Goal: Task Accomplishment & Management: Complete application form

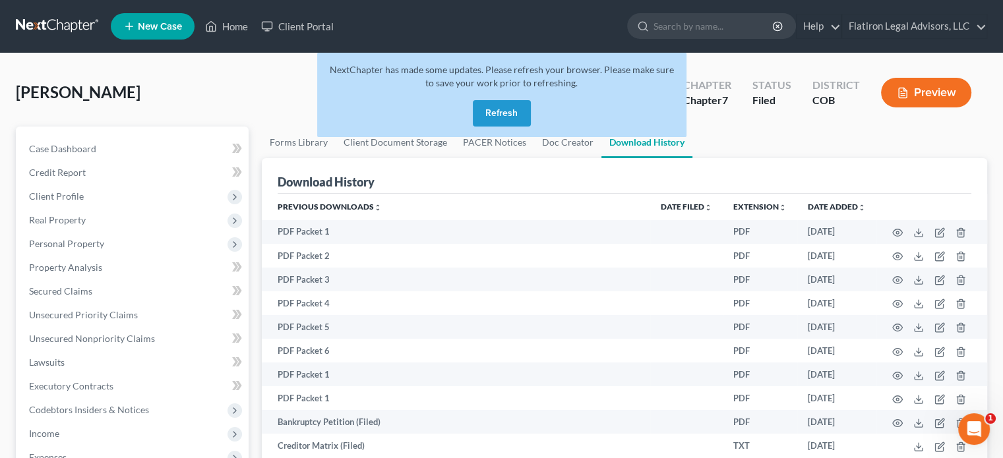
click at [502, 119] on button "Refresh" at bounding box center [502, 113] width 58 height 26
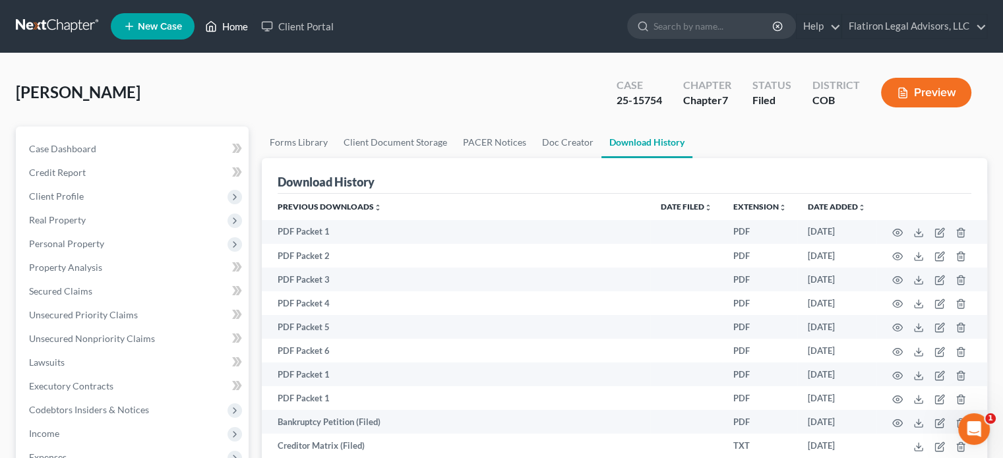
click at [240, 28] on link "Home" at bounding box center [227, 27] width 56 height 24
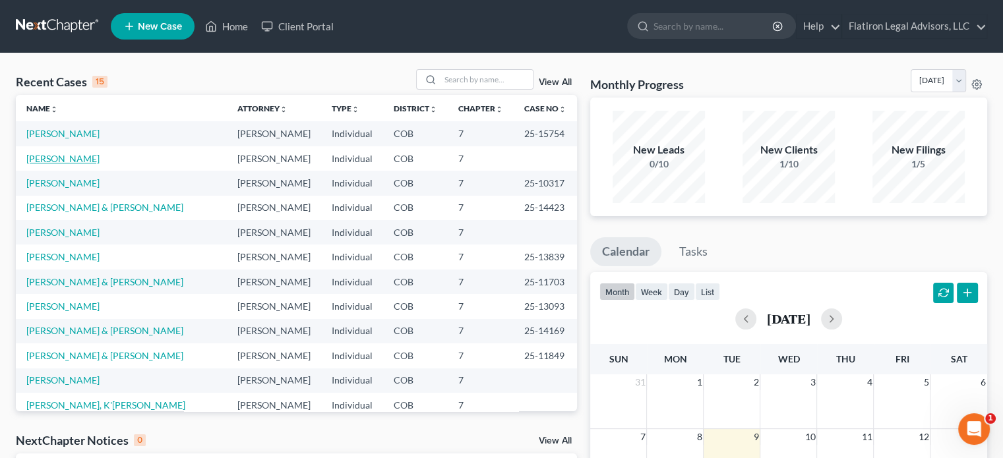
click at [62, 158] on link "[PERSON_NAME]" at bounding box center [62, 158] width 73 height 11
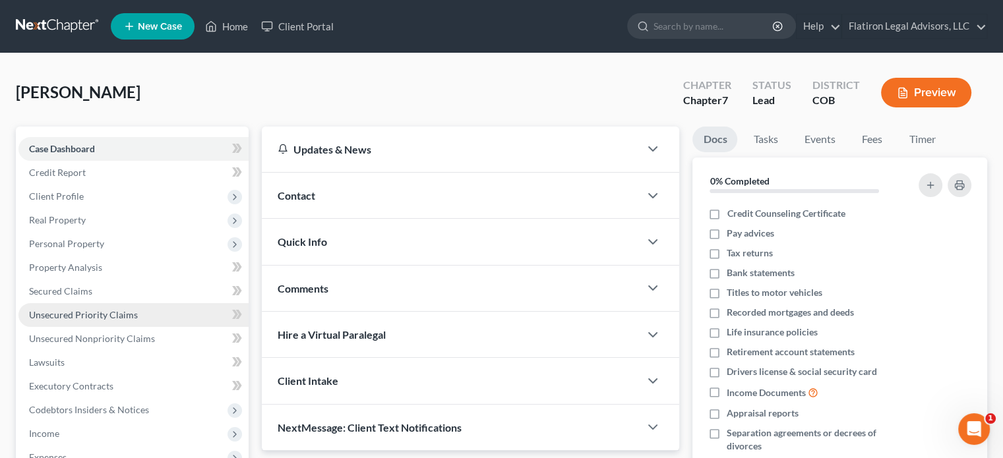
click at [71, 311] on span "Unsecured Priority Claims" at bounding box center [83, 314] width 109 height 11
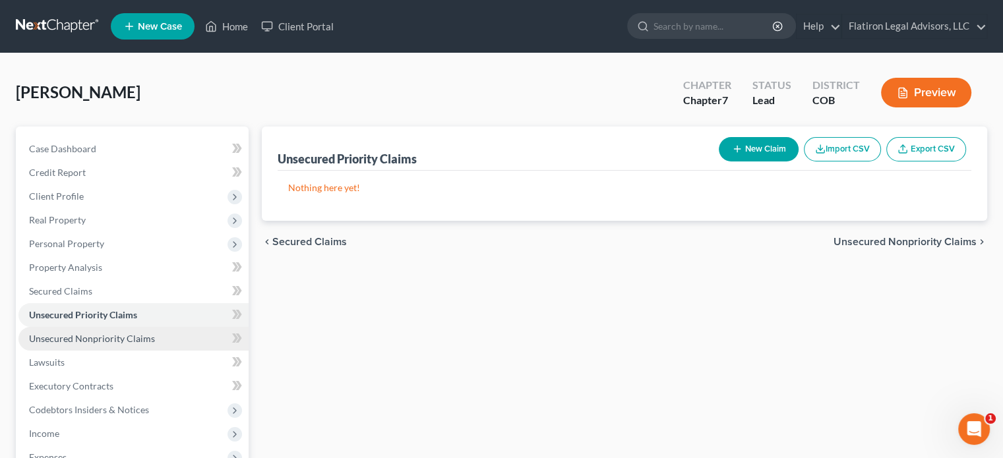
click at [75, 338] on span "Unsecured Nonpriority Claims" at bounding box center [92, 338] width 126 height 11
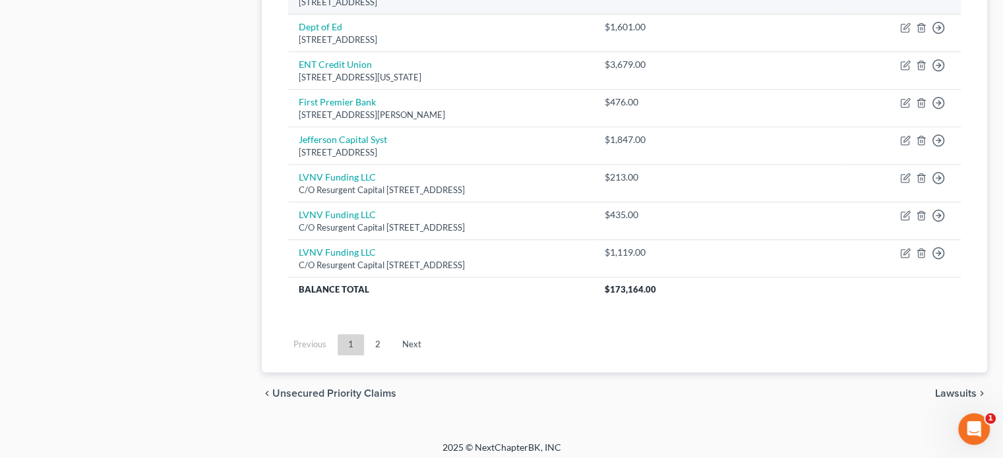
scroll to position [1060, 0]
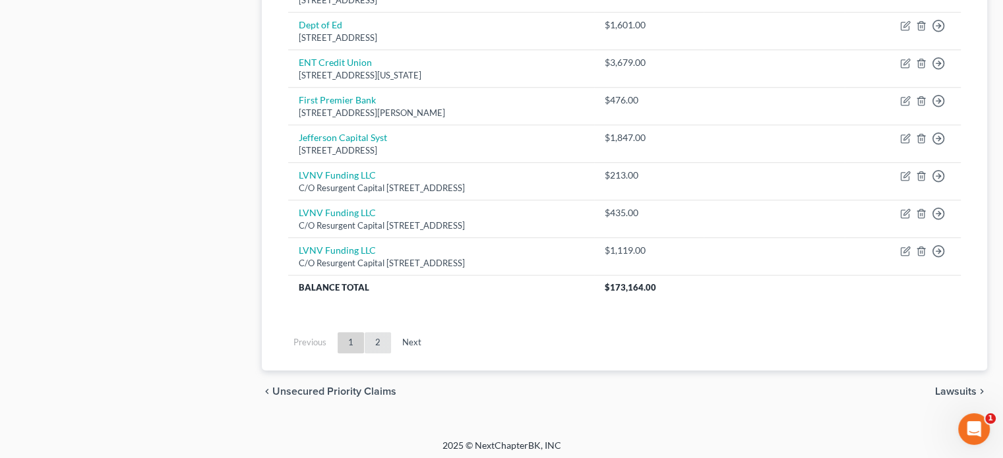
click at [375, 337] on link "2" at bounding box center [378, 342] width 26 height 21
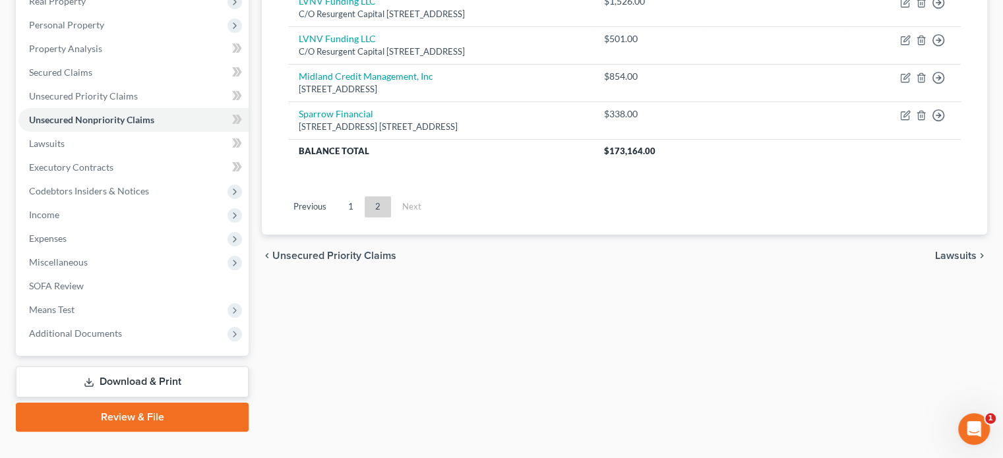
scroll to position [241, 0]
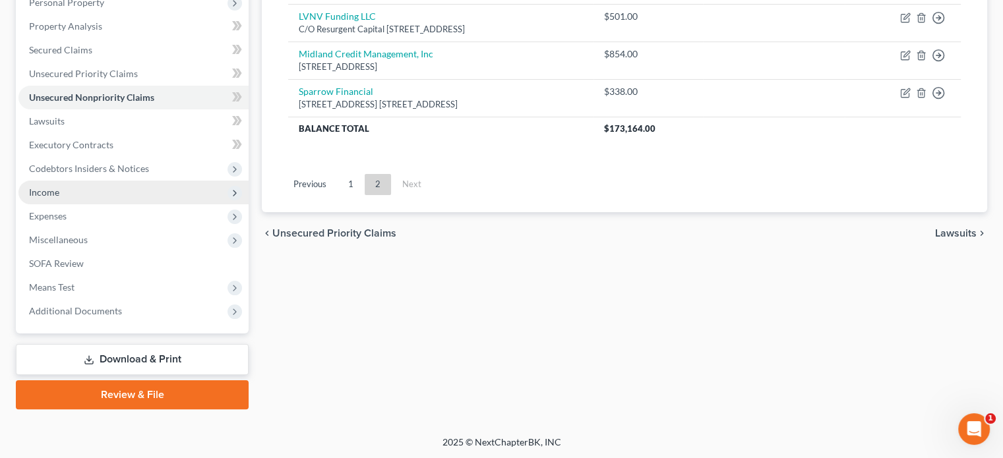
click at [101, 191] on span "Income" at bounding box center [133, 193] width 230 height 24
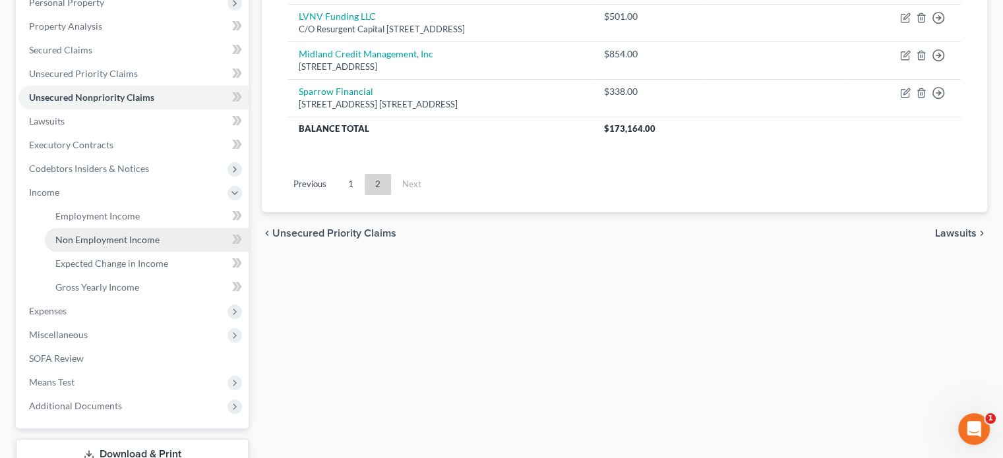
click at [116, 240] on span "Non Employment Income" at bounding box center [107, 239] width 104 height 11
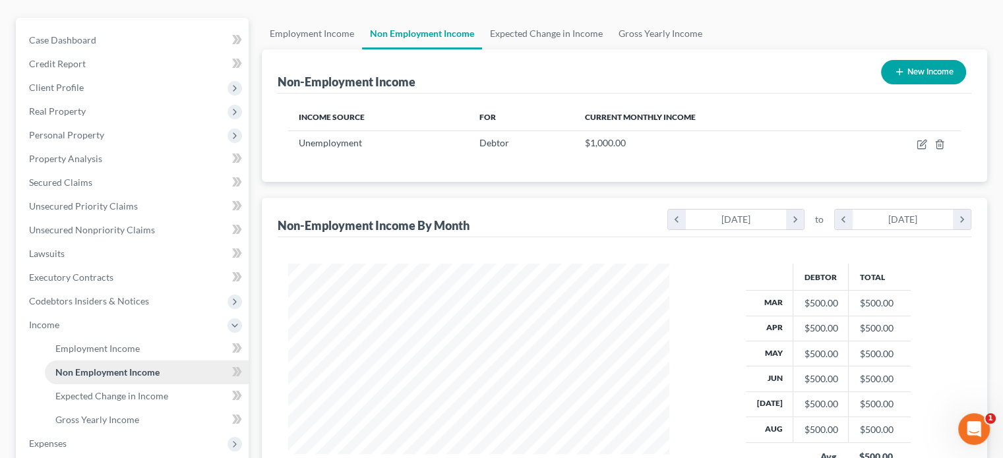
scroll to position [132, 0]
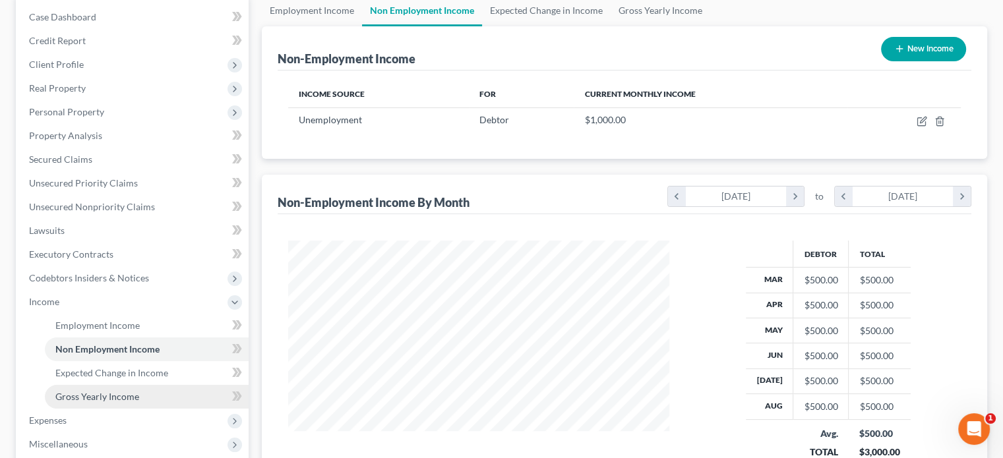
click at [96, 396] on span "Gross Yearly Income" at bounding box center [97, 396] width 84 height 11
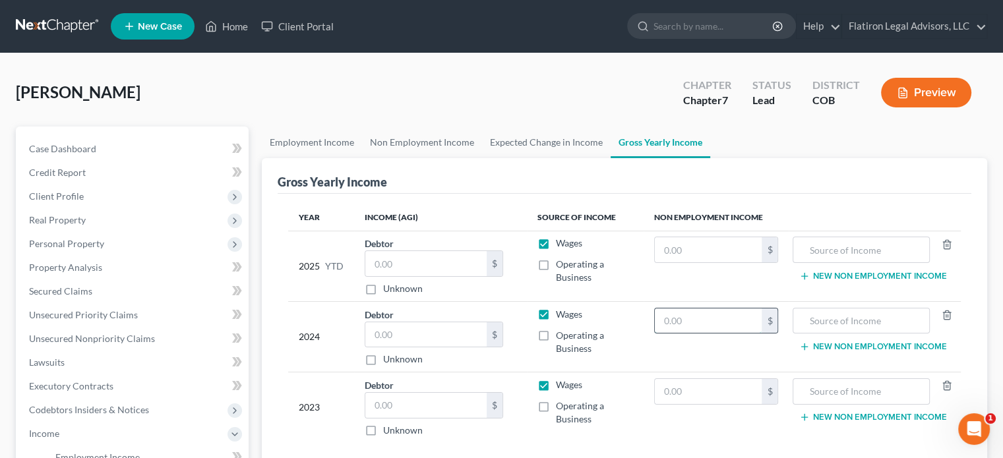
click at [714, 319] on input "text" at bounding box center [709, 321] width 108 height 25
type input "9,738"
click at [831, 320] on input "text" at bounding box center [861, 321] width 122 height 25
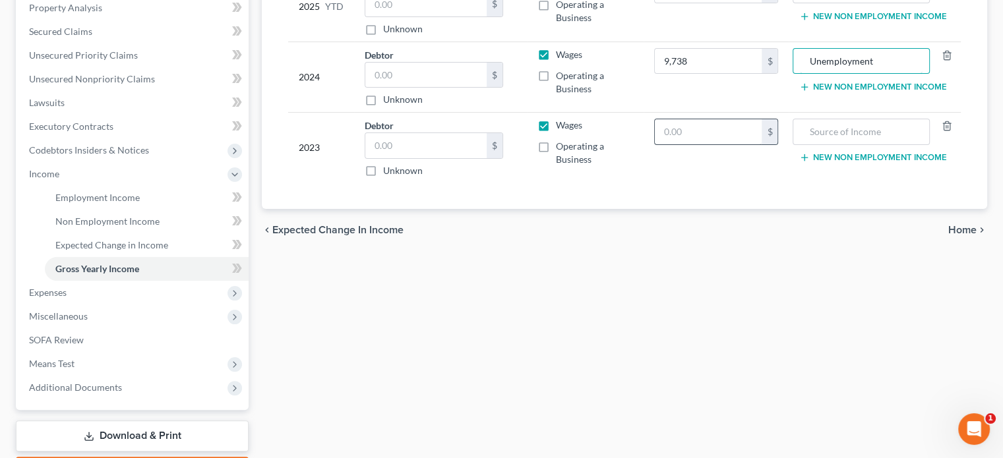
scroll to position [264, 0]
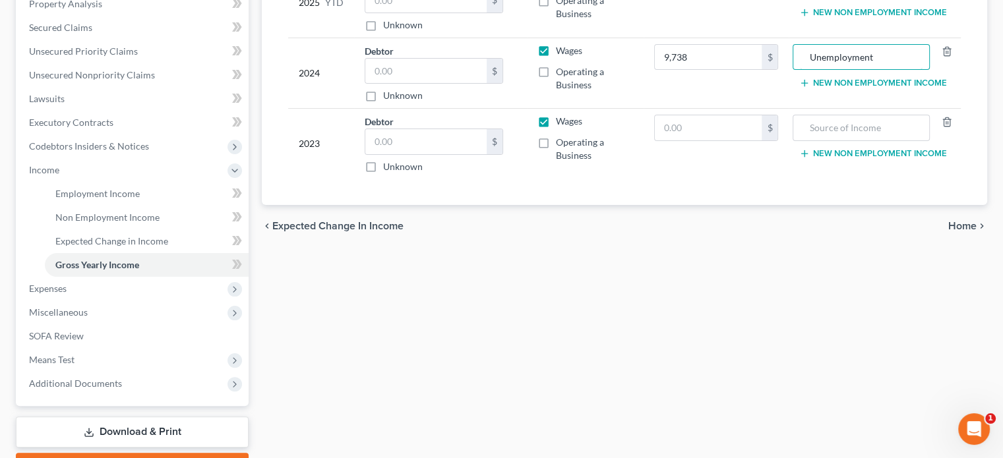
type input "Unemployment"
click at [966, 223] on span "Home" at bounding box center [962, 226] width 28 height 11
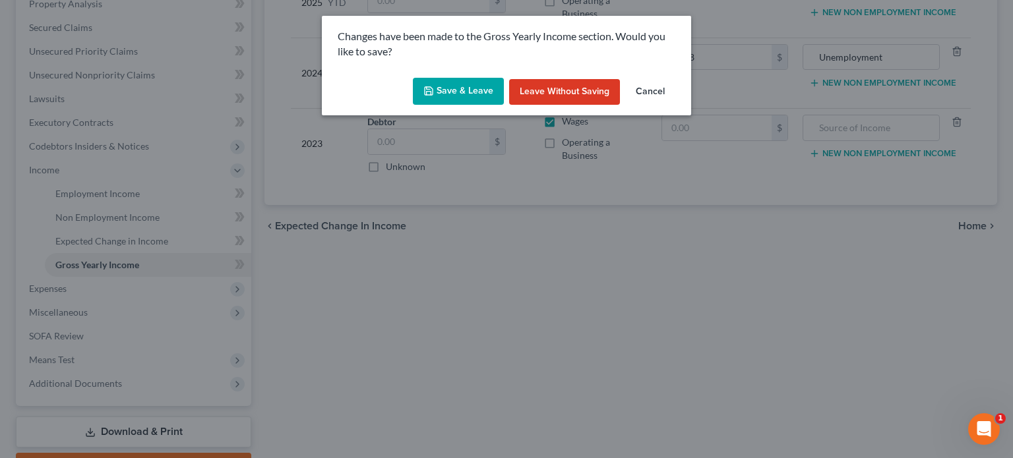
click at [477, 88] on button "Save & Leave" at bounding box center [458, 92] width 91 height 28
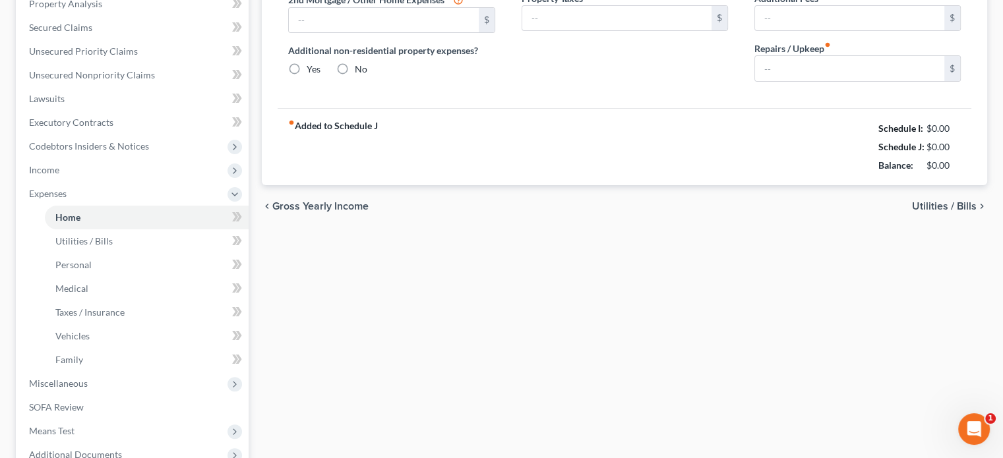
type input "0.00"
radio input "true"
type input "0.00"
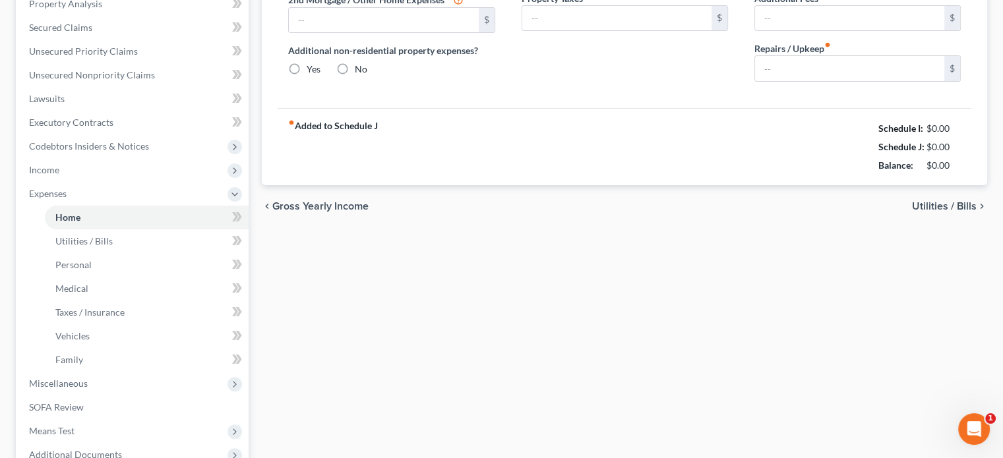
type input "0.00"
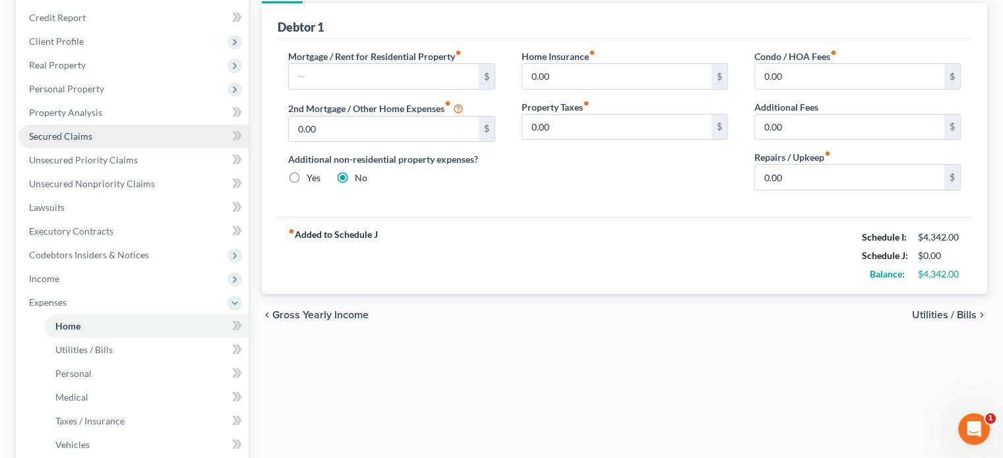
scroll to position [132, 0]
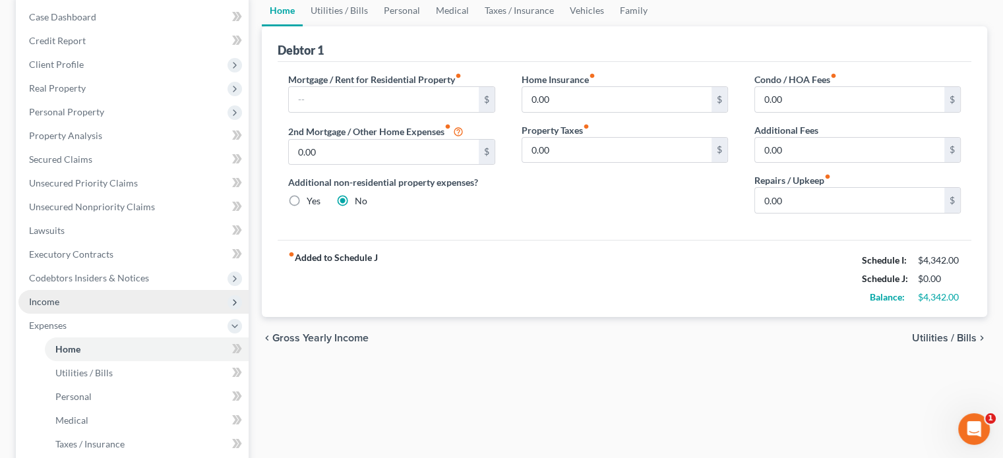
click at [75, 305] on span "Income" at bounding box center [133, 302] width 230 height 24
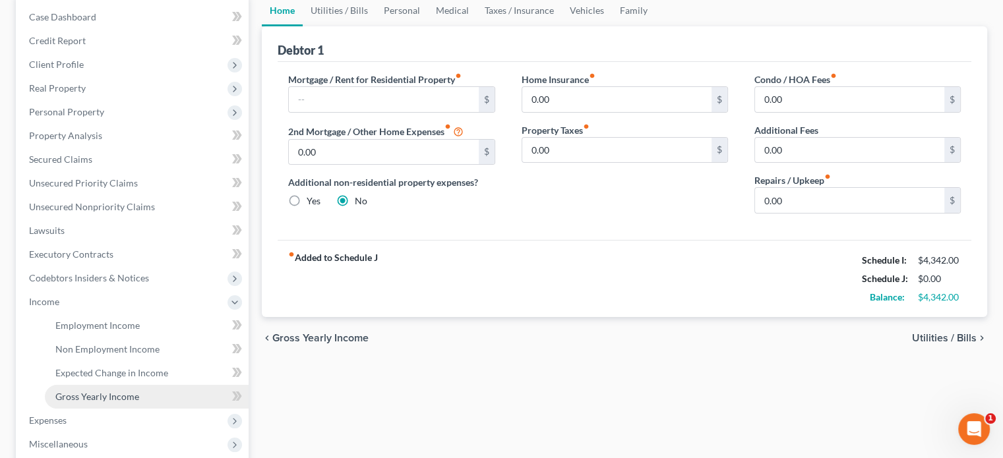
click at [109, 392] on span "Gross Yearly Income" at bounding box center [97, 396] width 84 height 11
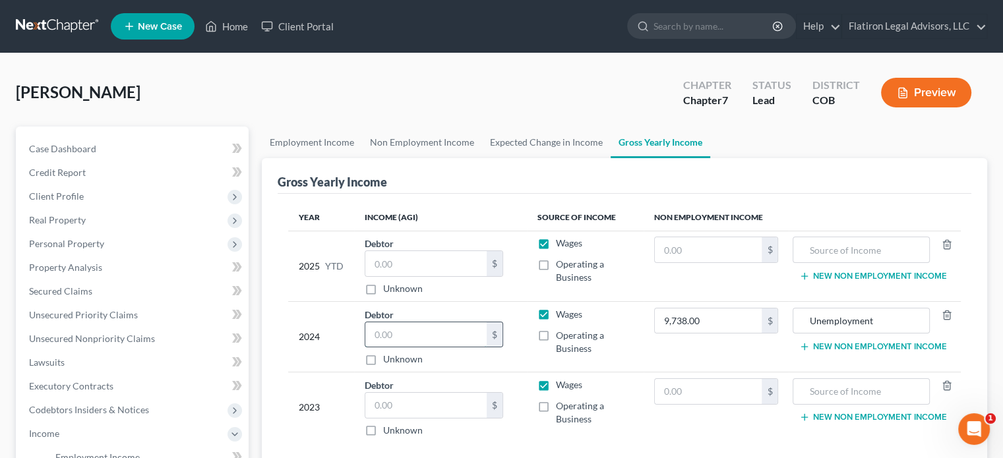
click at [415, 337] on input "text" at bounding box center [425, 335] width 121 height 25
type input "42,864"
click at [516, 348] on div "Debtor 42,864.00 $ Unknown Balance Undetermined 42,864 $ Unknown" at bounding box center [441, 337] width 152 height 59
click at [414, 139] on link "Non Employment Income" at bounding box center [422, 143] width 120 height 32
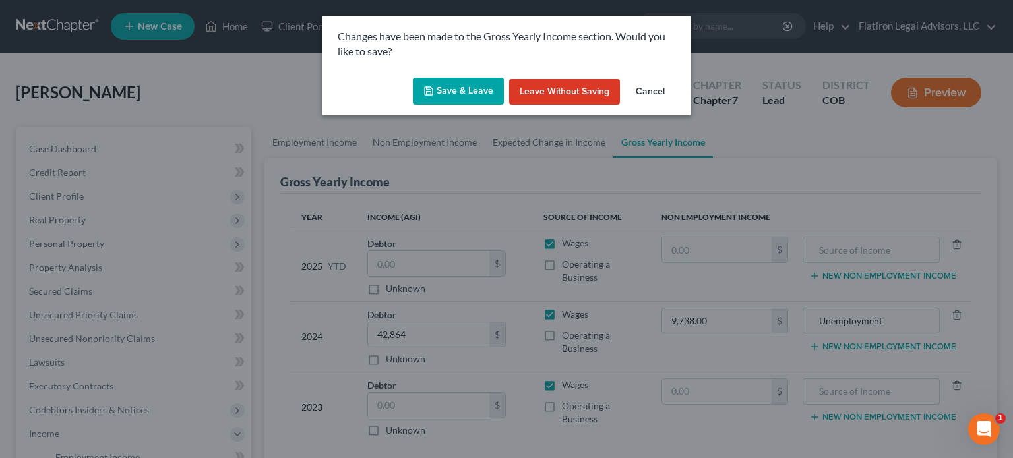
click at [455, 87] on button "Save & Leave" at bounding box center [458, 92] width 91 height 28
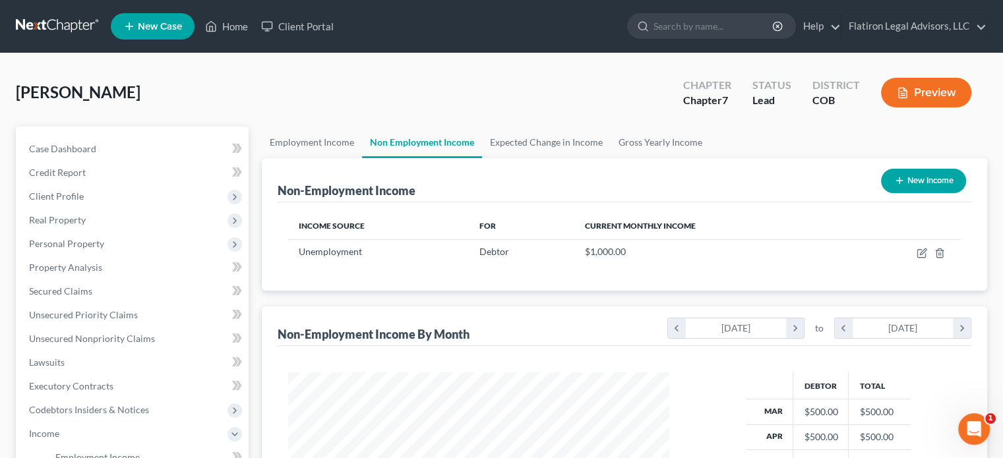
scroll to position [235, 407]
click at [319, 138] on link "Employment Income" at bounding box center [312, 143] width 100 height 32
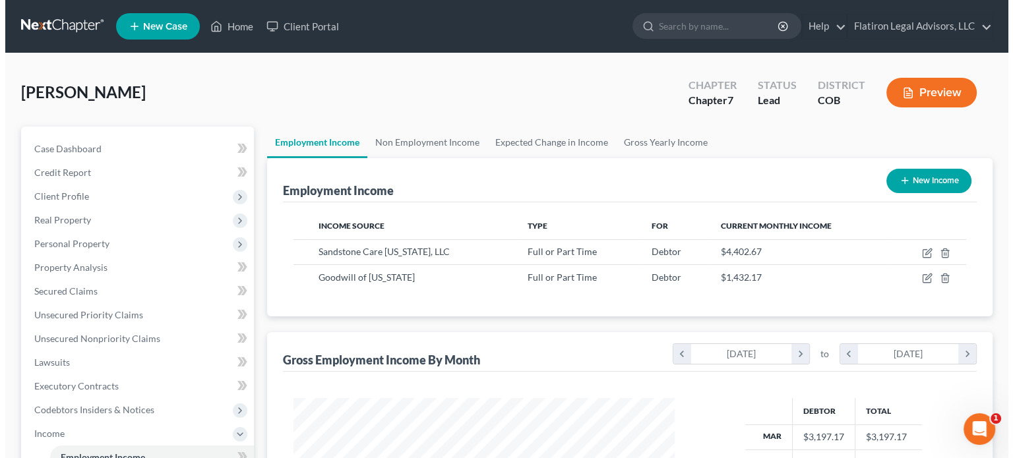
scroll to position [235, 407]
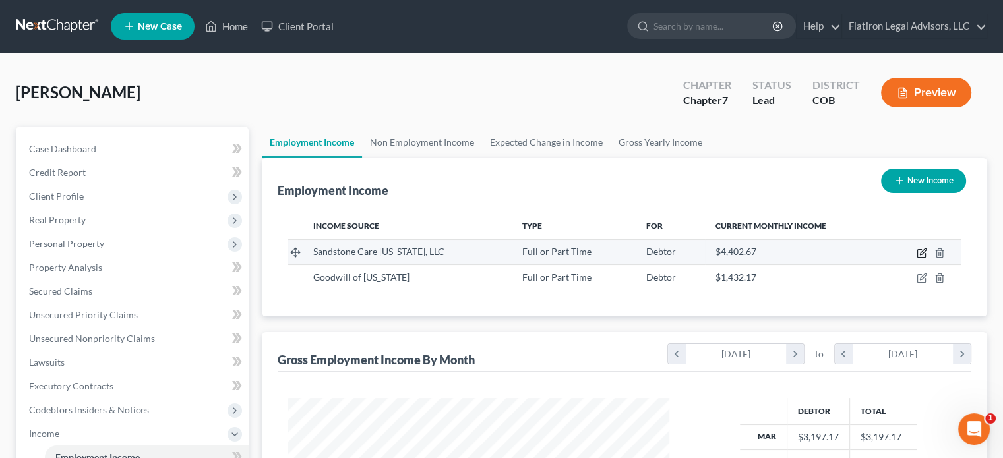
click at [919, 251] on icon "button" at bounding box center [922, 253] width 11 height 11
select select "0"
select select "5"
select select "2"
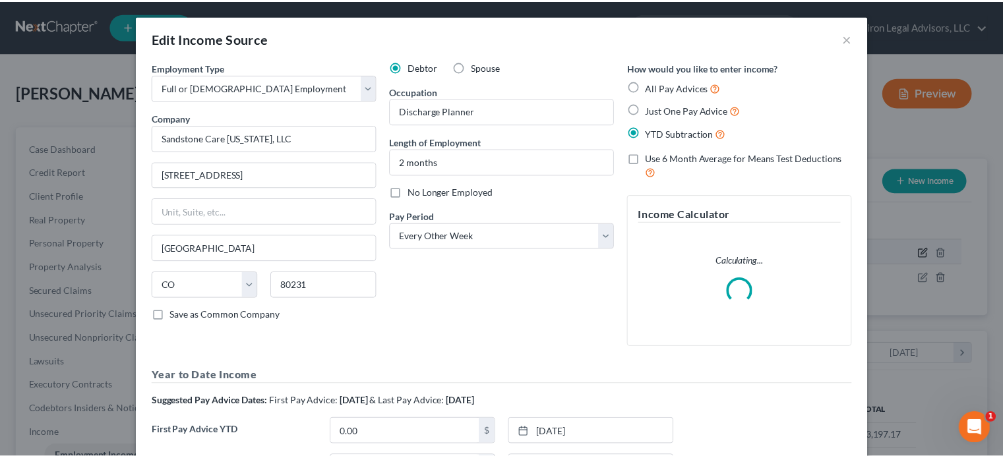
scroll to position [235, 412]
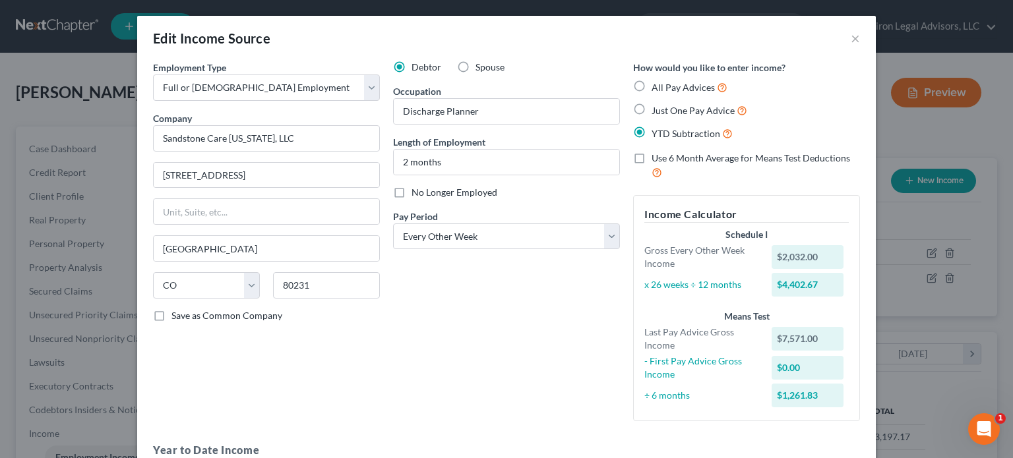
click at [599, 303] on div "Debtor Spouse Occupation Discharge Planner Length of Employment 2 months No Lon…" at bounding box center [506, 246] width 240 height 371
click at [851, 37] on button "×" at bounding box center [855, 38] width 9 height 16
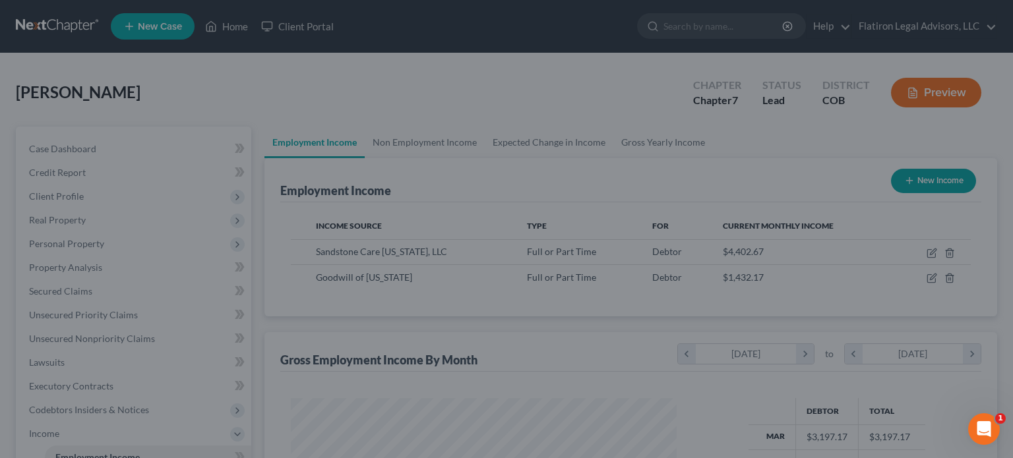
scroll to position [659277, 659104]
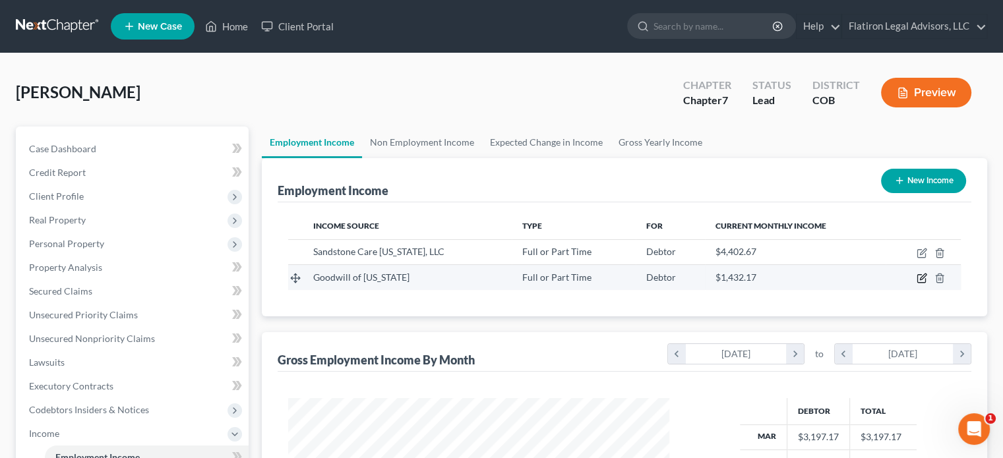
click at [920, 278] on icon "button" at bounding box center [923, 277] width 6 height 6
select select "0"
select select "5"
select select "2"
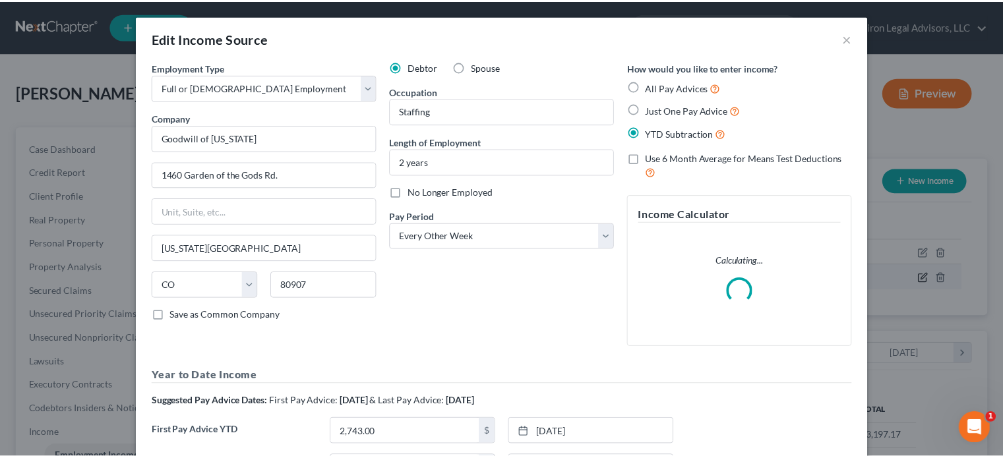
scroll to position [235, 412]
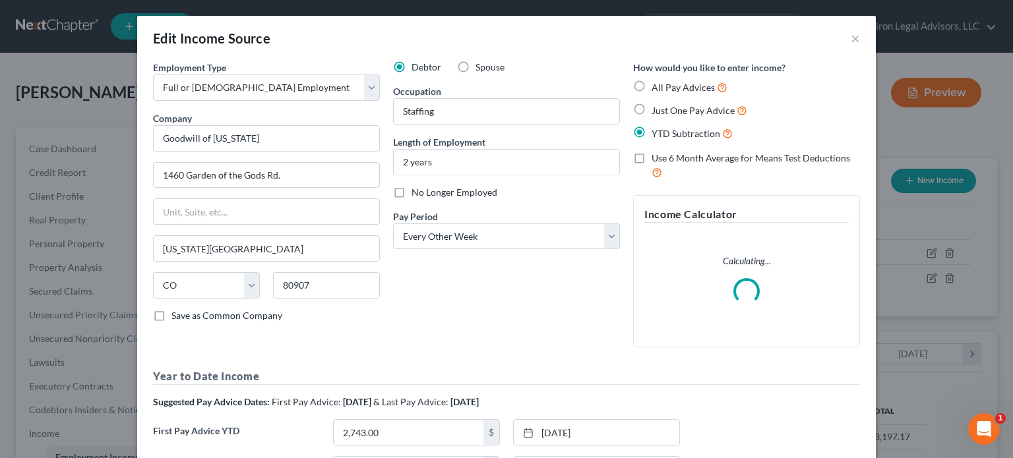
click at [414, 299] on div "Debtor Spouse Occupation Staffing Length of Employment 2 years No Longer Employ…" at bounding box center [506, 209] width 240 height 297
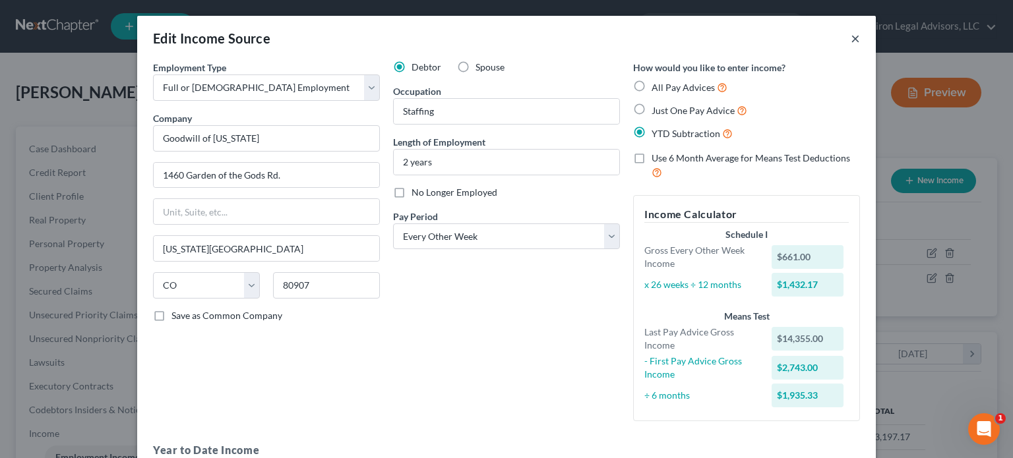
click at [851, 38] on button "×" at bounding box center [855, 38] width 9 height 16
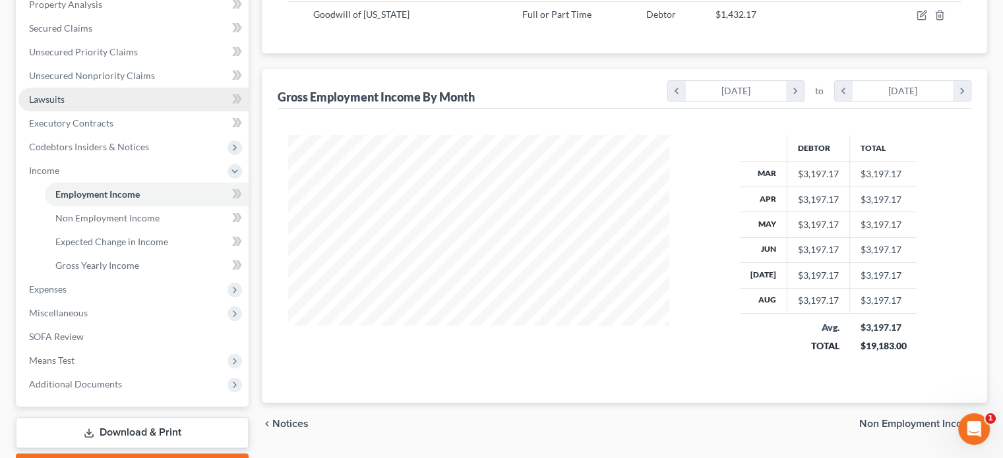
scroll to position [264, 0]
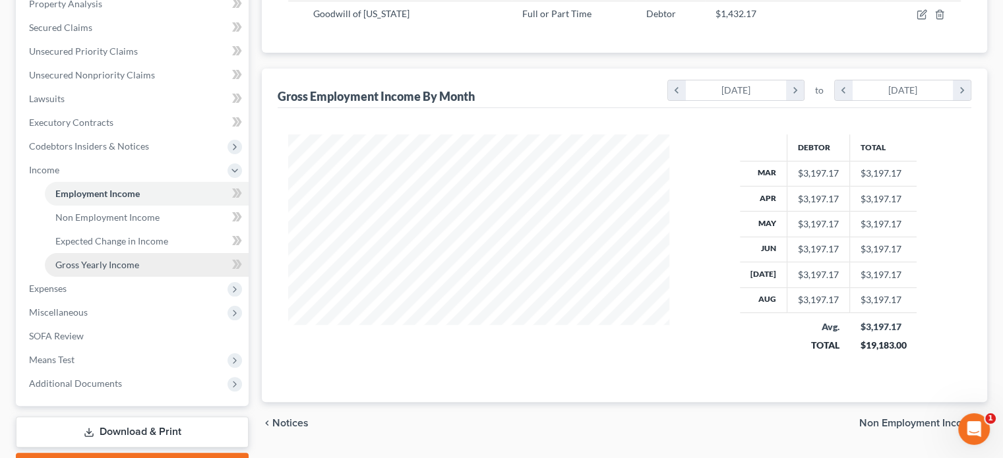
click at [127, 264] on span "Gross Yearly Income" at bounding box center [97, 264] width 84 height 11
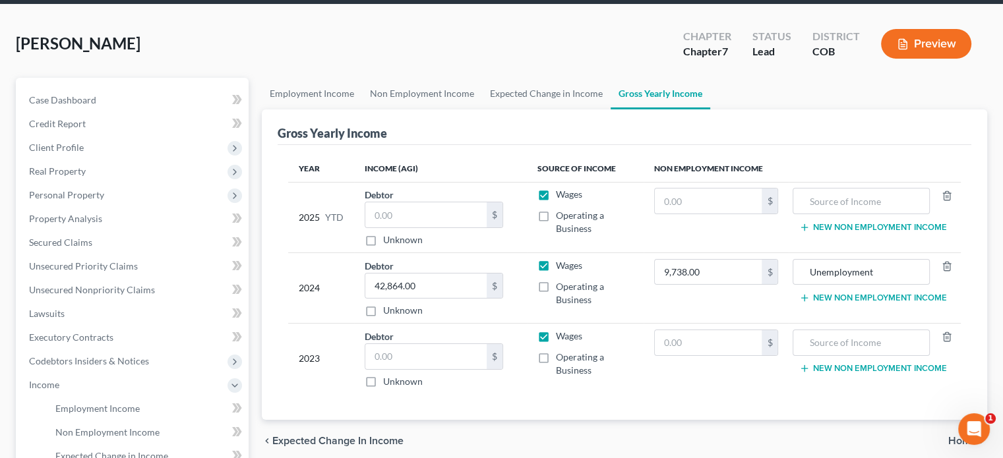
scroll to position [132, 0]
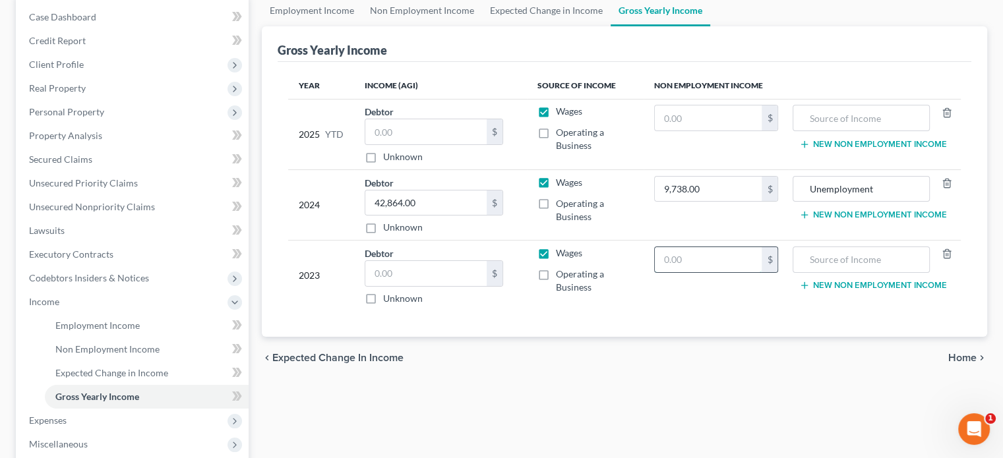
click at [687, 259] on input "text" at bounding box center [709, 259] width 108 height 25
type input "7,482"
click at [888, 256] on input "text" at bounding box center [861, 259] width 122 height 25
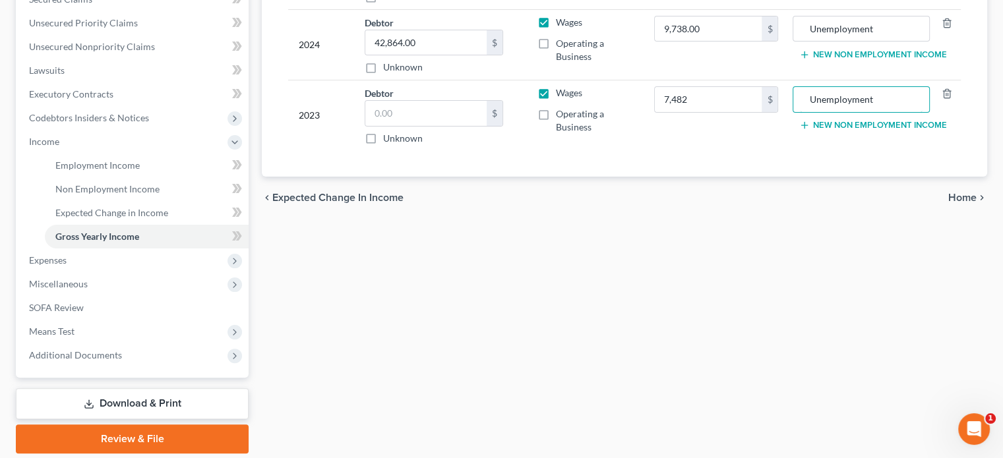
scroll to position [330, 0]
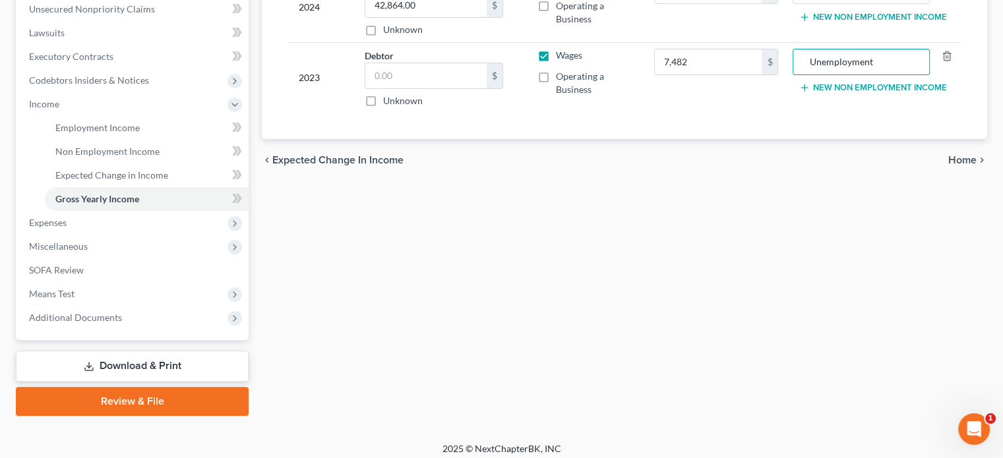
type input "Unemployment"
click at [955, 156] on span "Home" at bounding box center [962, 160] width 28 height 11
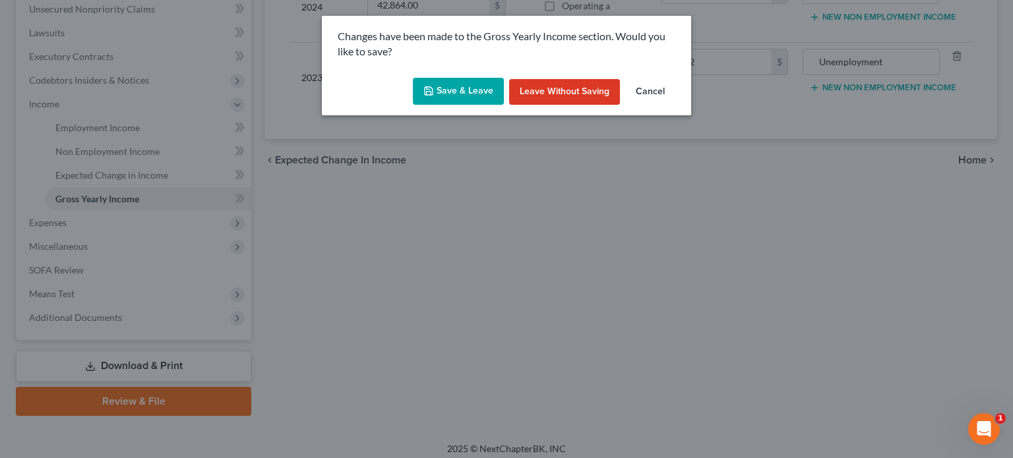
click at [460, 94] on button "Save & Leave" at bounding box center [458, 92] width 91 height 28
